Goal: Transaction & Acquisition: Obtain resource

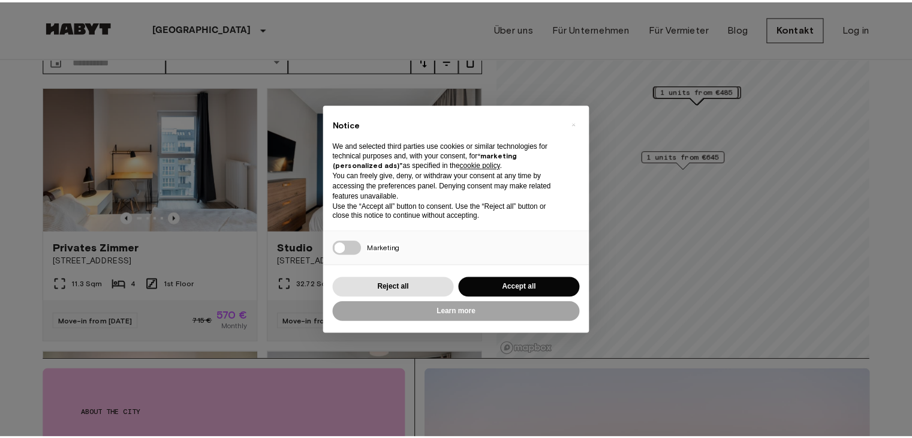
scroll to position [98, 0]
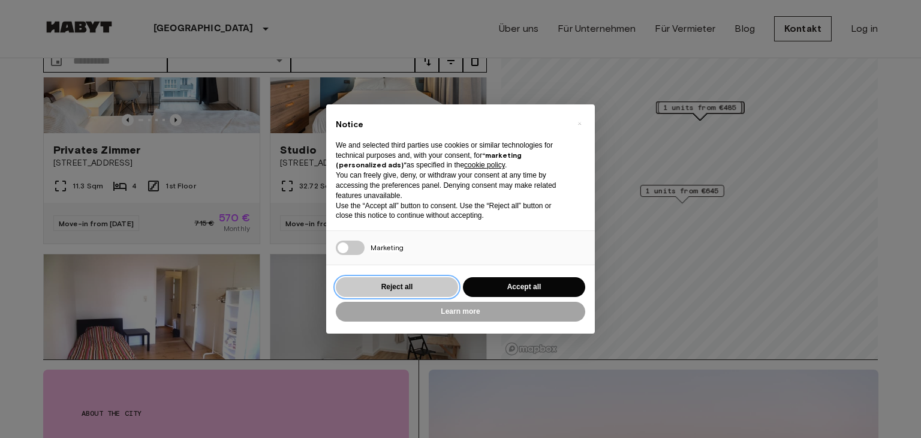
click at [413, 288] on button "Reject all" at bounding box center [397, 287] width 122 height 20
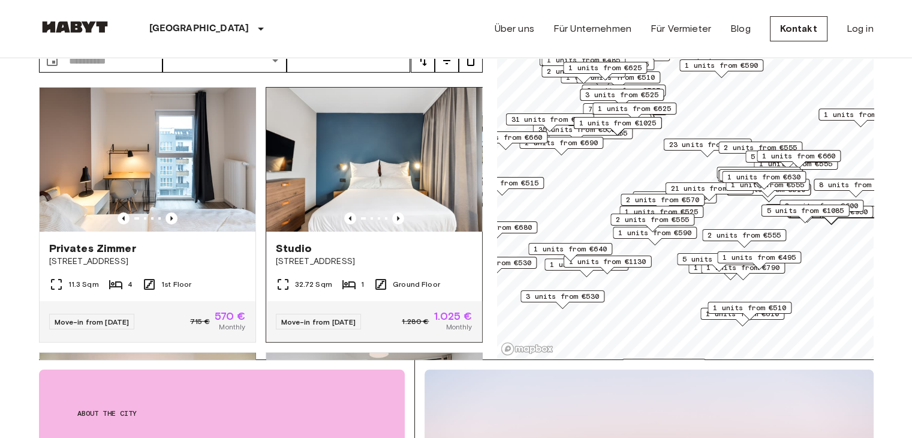
scroll to position [0, 0]
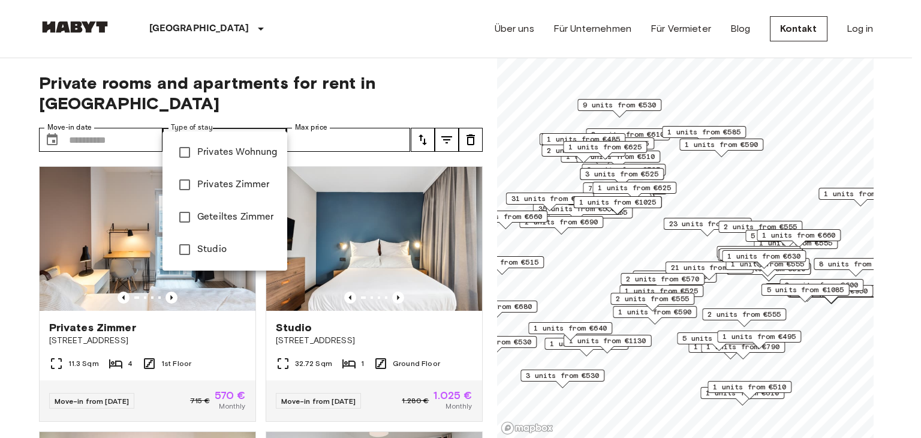
click at [348, 121] on div at bounding box center [460, 219] width 921 height 438
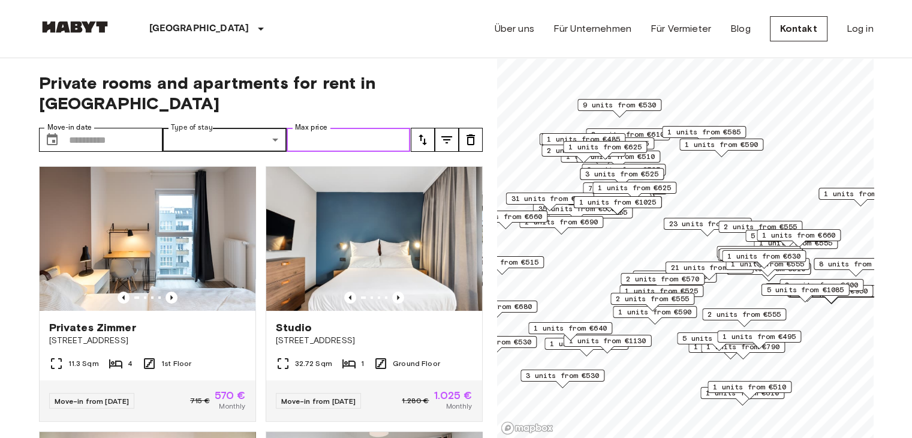
click at [348, 128] on input "Max price" at bounding box center [349, 140] width 124 height 24
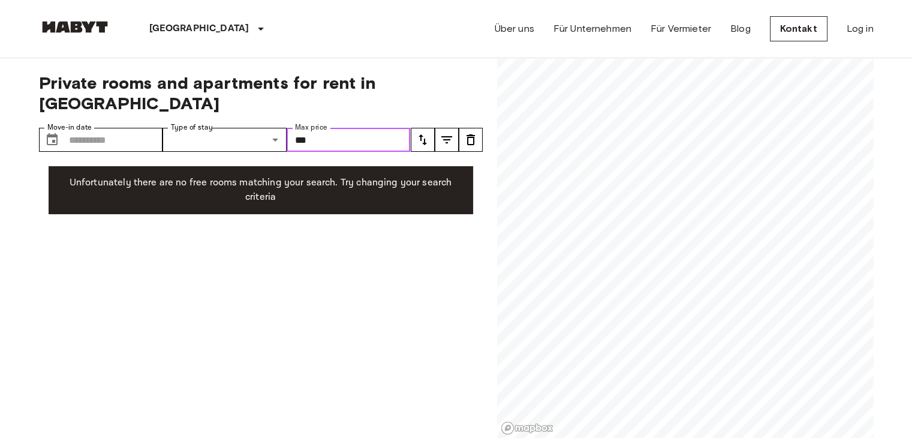
click at [326, 128] on input "***" at bounding box center [349, 140] width 124 height 24
type input "*"
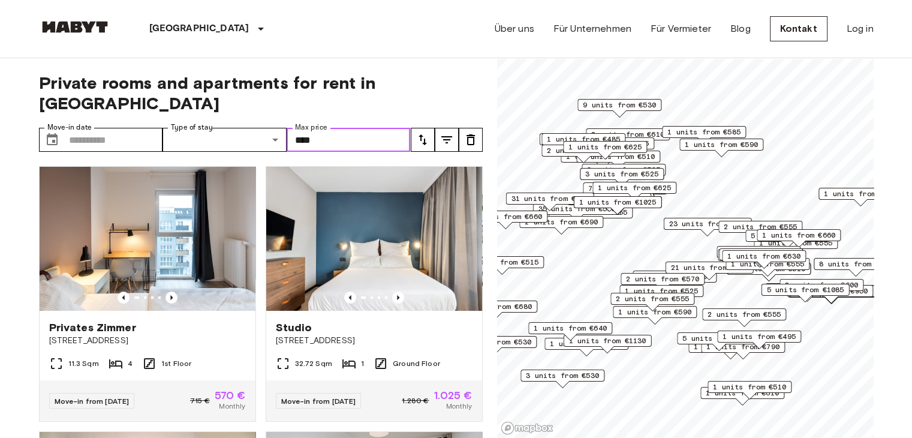
click at [343, 128] on input "****" at bounding box center [349, 140] width 124 height 24
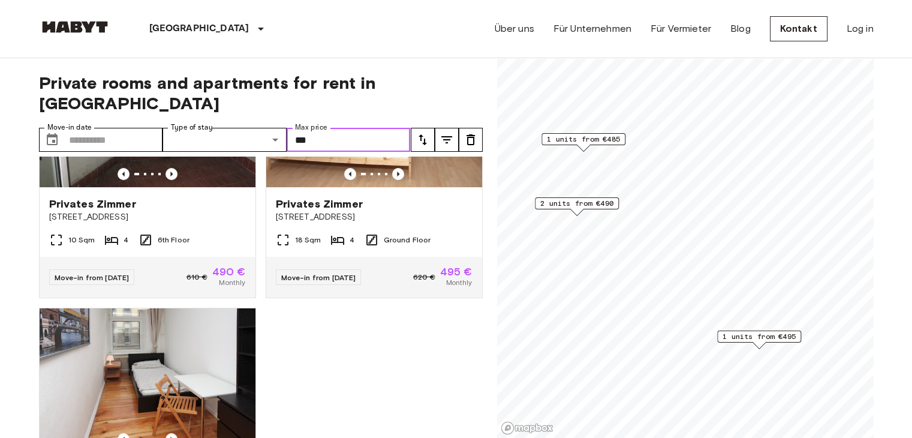
scroll to position [386, 0]
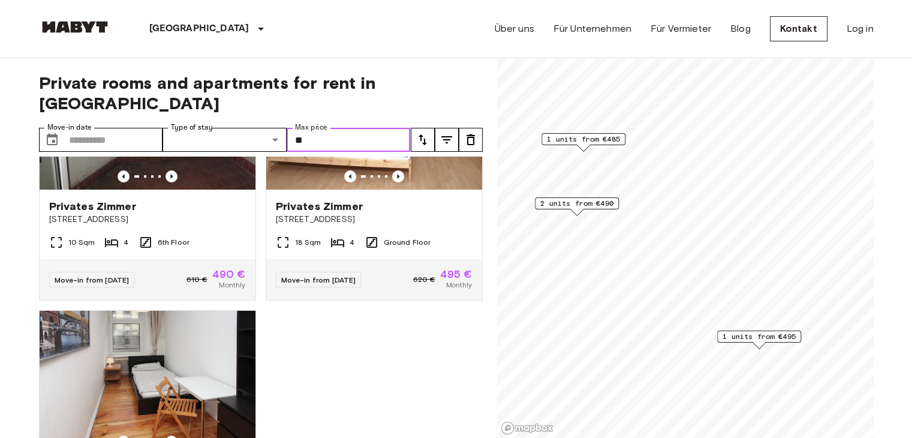
type input "*"
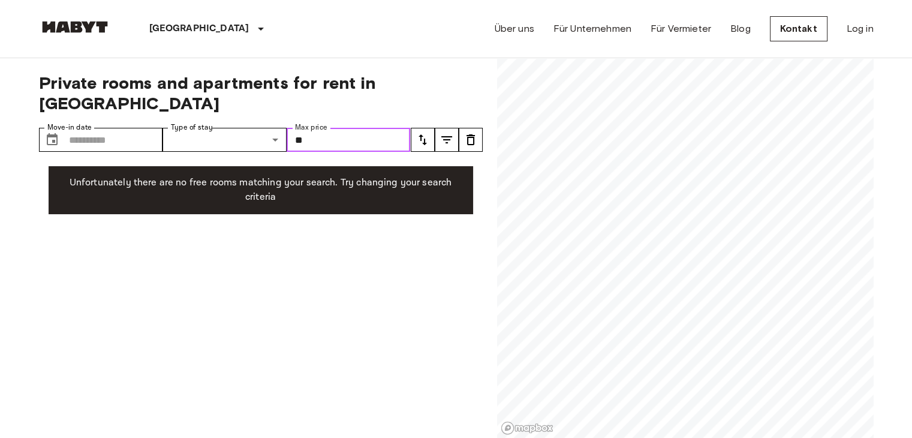
type input "*"
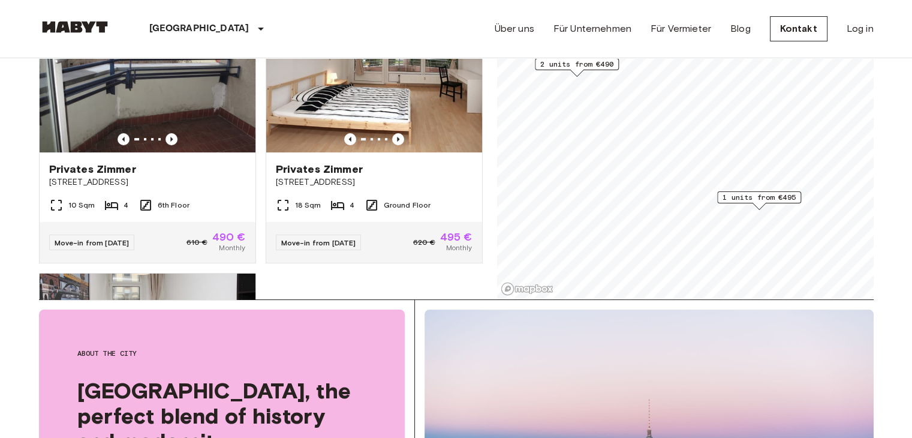
scroll to position [285, 0]
type input "***"
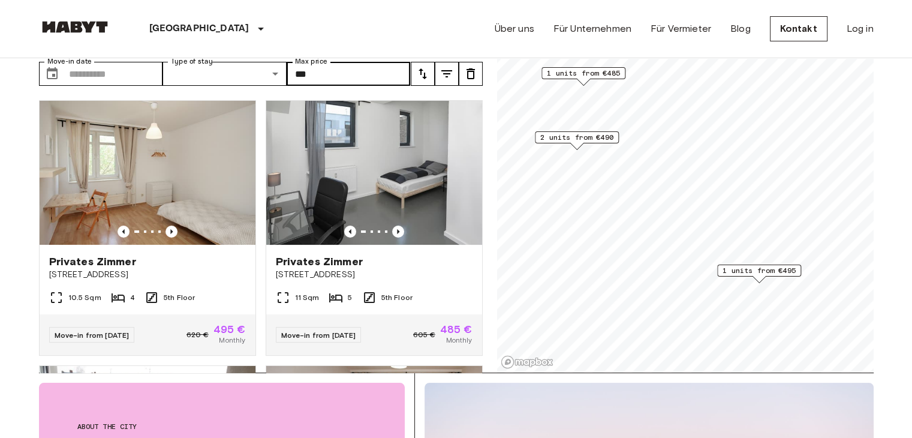
scroll to position [67, 0]
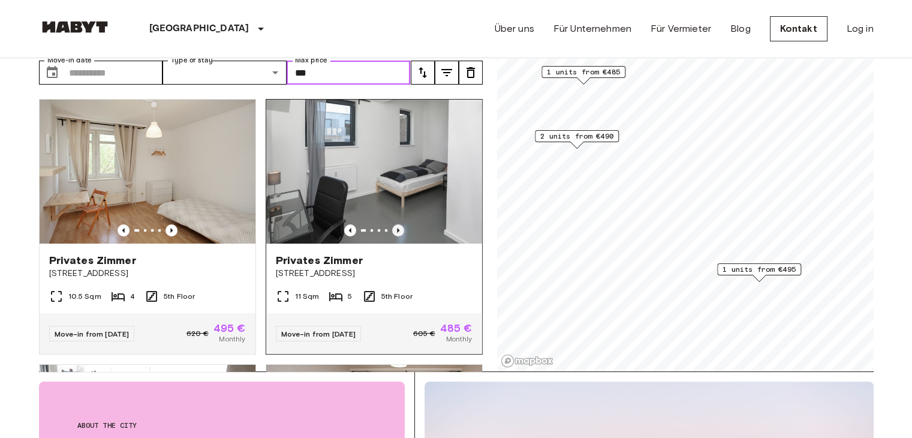
click at [392, 224] on icon "Previous image" at bounding box center [398, 230] width 12 height 12
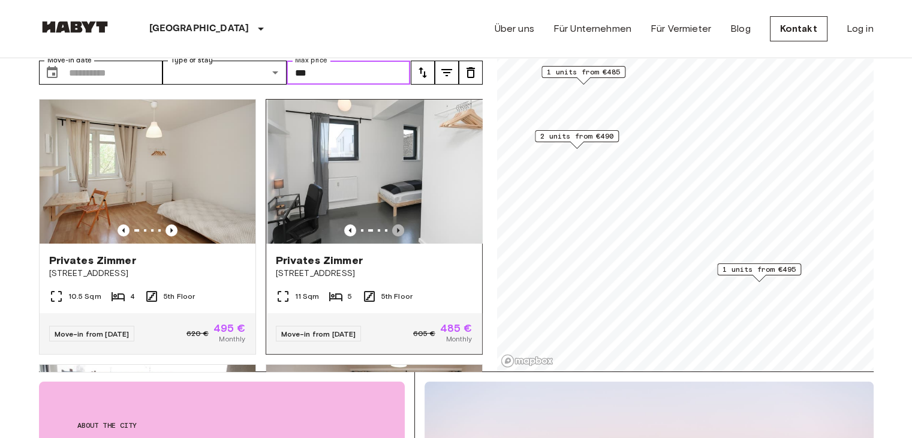
click at [392, 224] on icon "Previous image" at bounding box center [398, 230] width 12 height 12
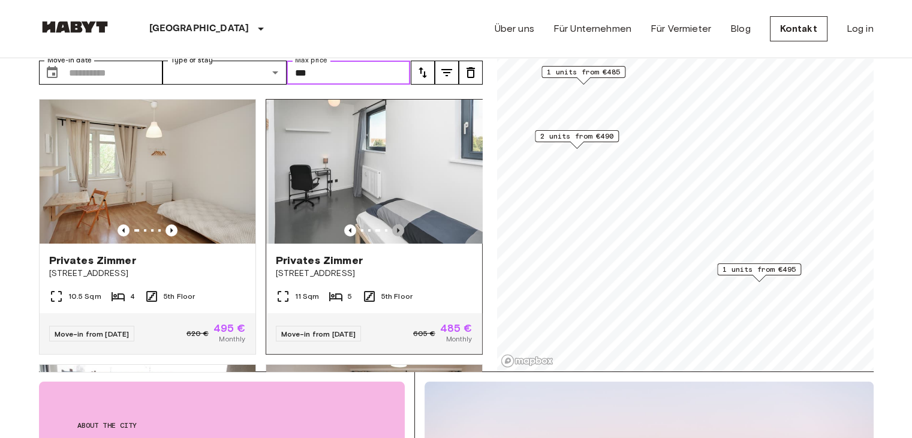
click at [392, 224] on icon "Previous image" at bounding box center [398, 230] width 12 height 12
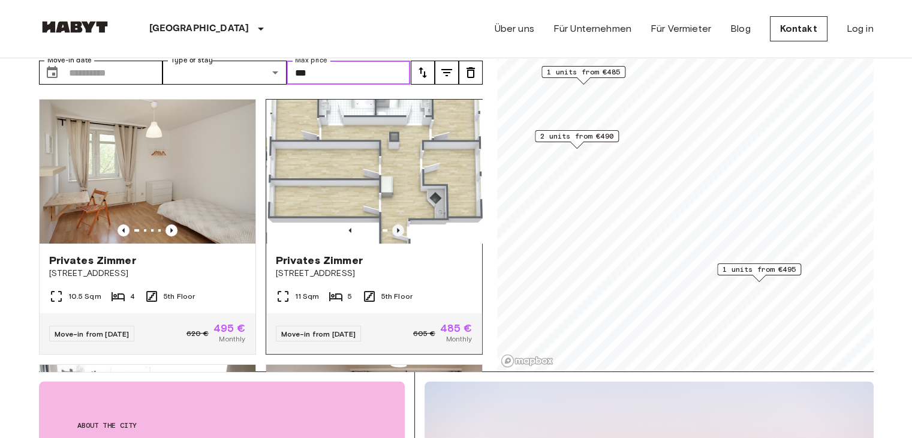
click at [392, 224] on icon "Previous image" at bounding box center [398, 230] width 12 height 12
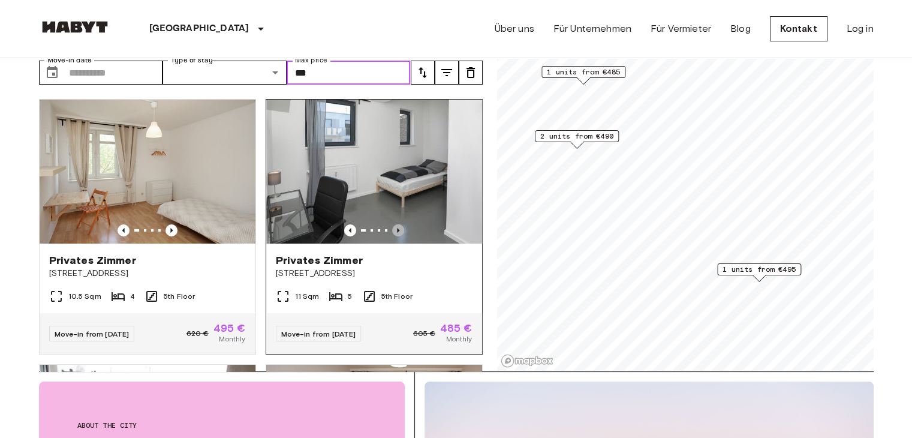
click at [392, 224] on icon "Previous image" at bounding box center [398, 230] width 12 height 12
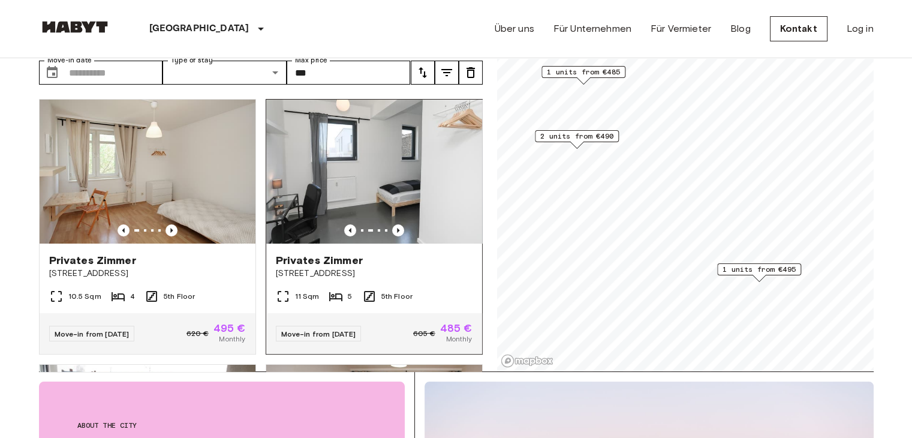
click at [384, 253] on div "Privates Zimmer" at bounding box center [374, 260] width 197 height 14
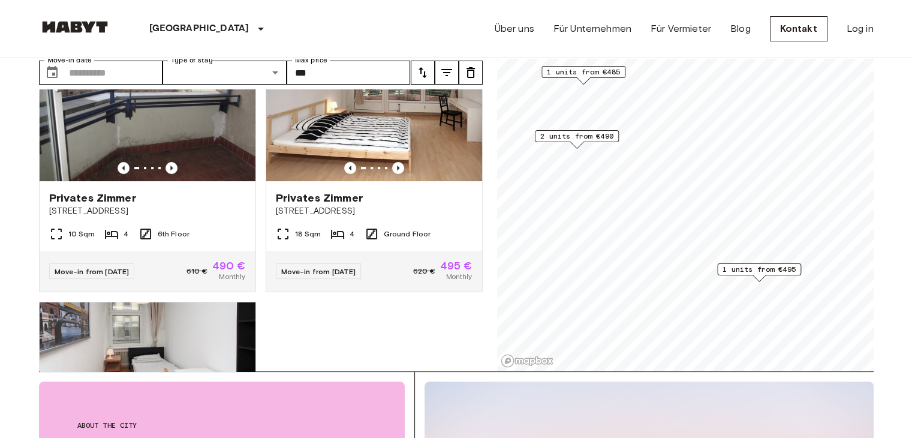
scroll to position [0, 0]
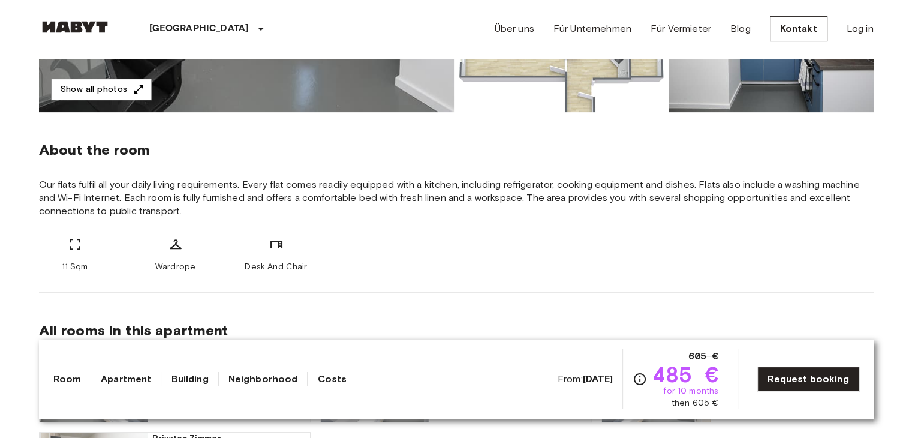
scroll to position [377, 0]
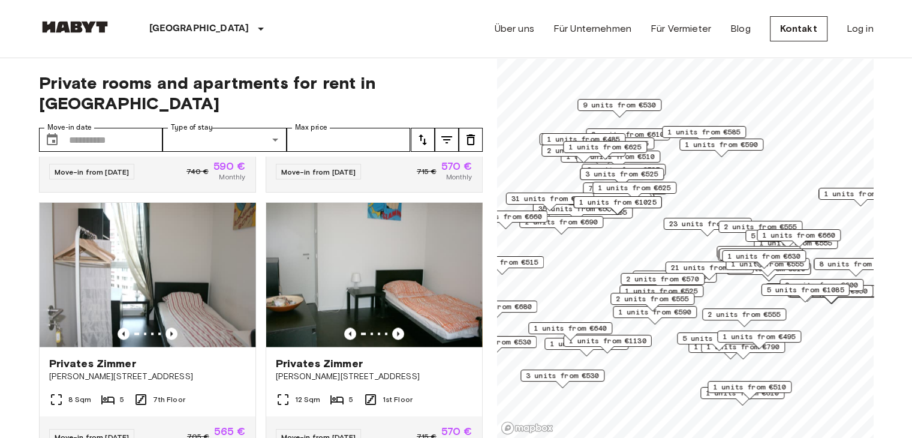
scroll to position [2086, 0]
